Goal: Navigation & Orientation: Find specific page/section

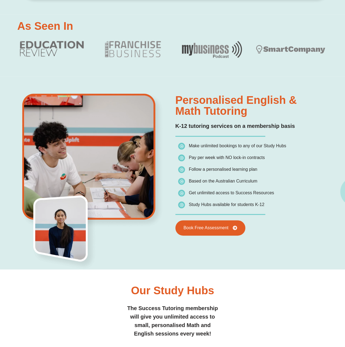
scroll to position [27, 0]
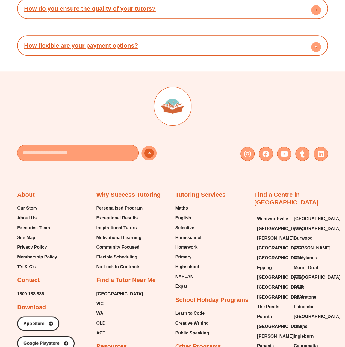
scroll to position [2293, 0]
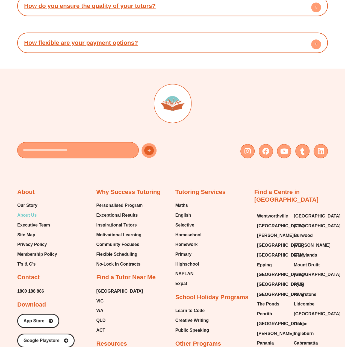
click at [26, 211] on span "About Us" at bounding box center [26, 215] width 19 height 8
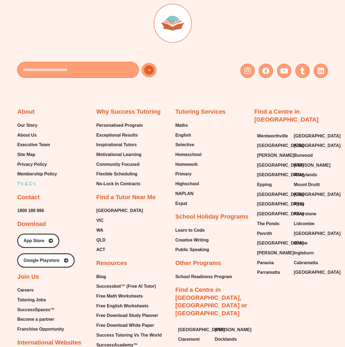
scroll to position [1056, 0]
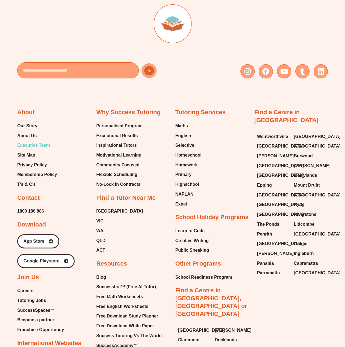
click at [34, 143] on span "Executive Team" at bounding box center [33, 145] width 33 height 8
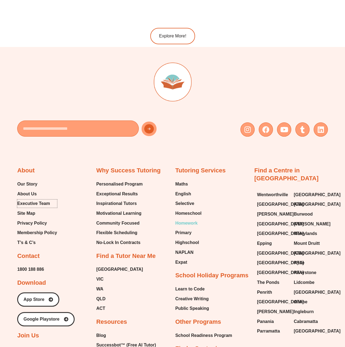
scroll to position [974, 0]
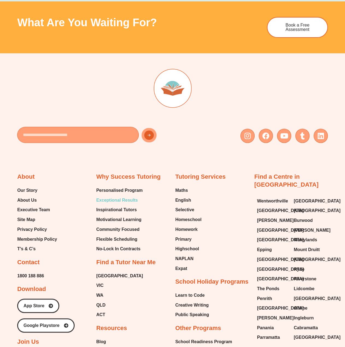
scroll to position [1174, 0]
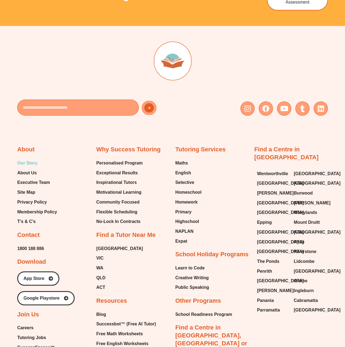
click at [22, 159] on span "Our Story" at bounding box center [27, 163] width 20 height 8
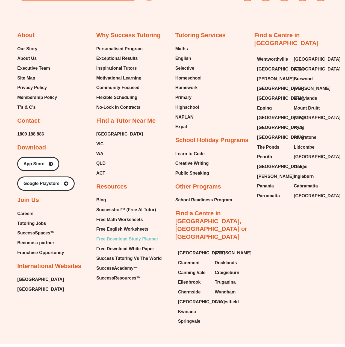
scroll to position [784, 0]
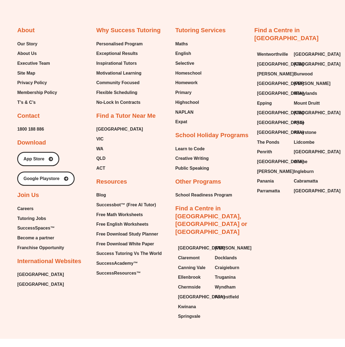
click at [28, 236] on span "Become a partner" at bounding box center [35, 238] width 37 height 8
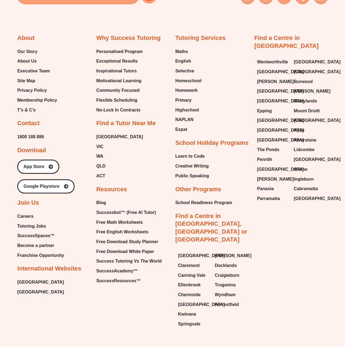
scroll to position [1010, 0]
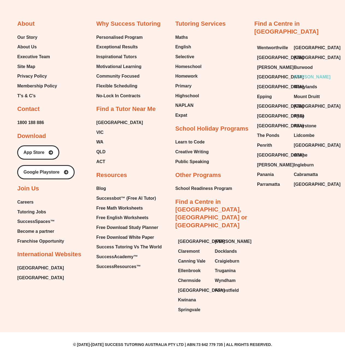
click at [302, 76] on span "[PERSON_NAME]" at bounding box center [311, 77] width 37 height 8
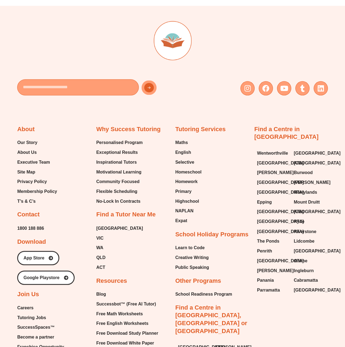
scroll to position [2357, 0]
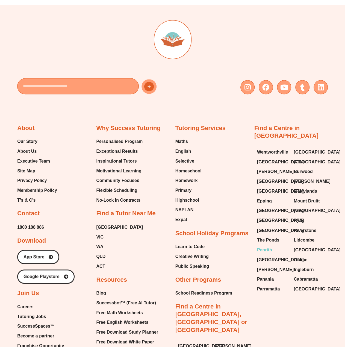
click at [266, 245] on span "Penrith" at bounding box center [264, 249] width 15 height 8
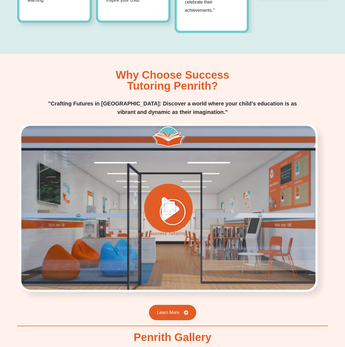
scroll to position [601, 0]
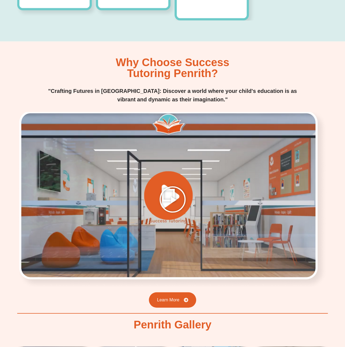
click at [168, 186] on icon "Play Video" at bounding box center [172, 199] width 27 height 27
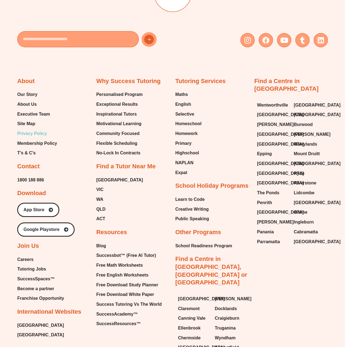
scroll to position [2966, 0]
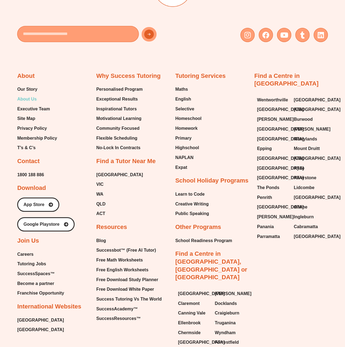
click at [25, 95] on span "About Us" at bounding box center [26, 99] width 19 height 8
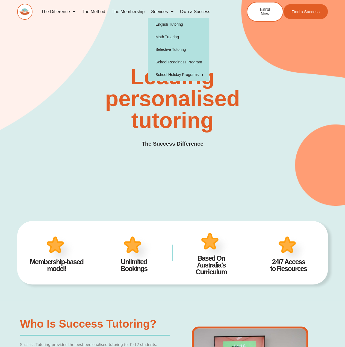
click at [161, 11] on link "Services" at bounding box center [162, 11] width 29 height 13
